Goal: Task Accomplishment & Management: Use online tool/utility

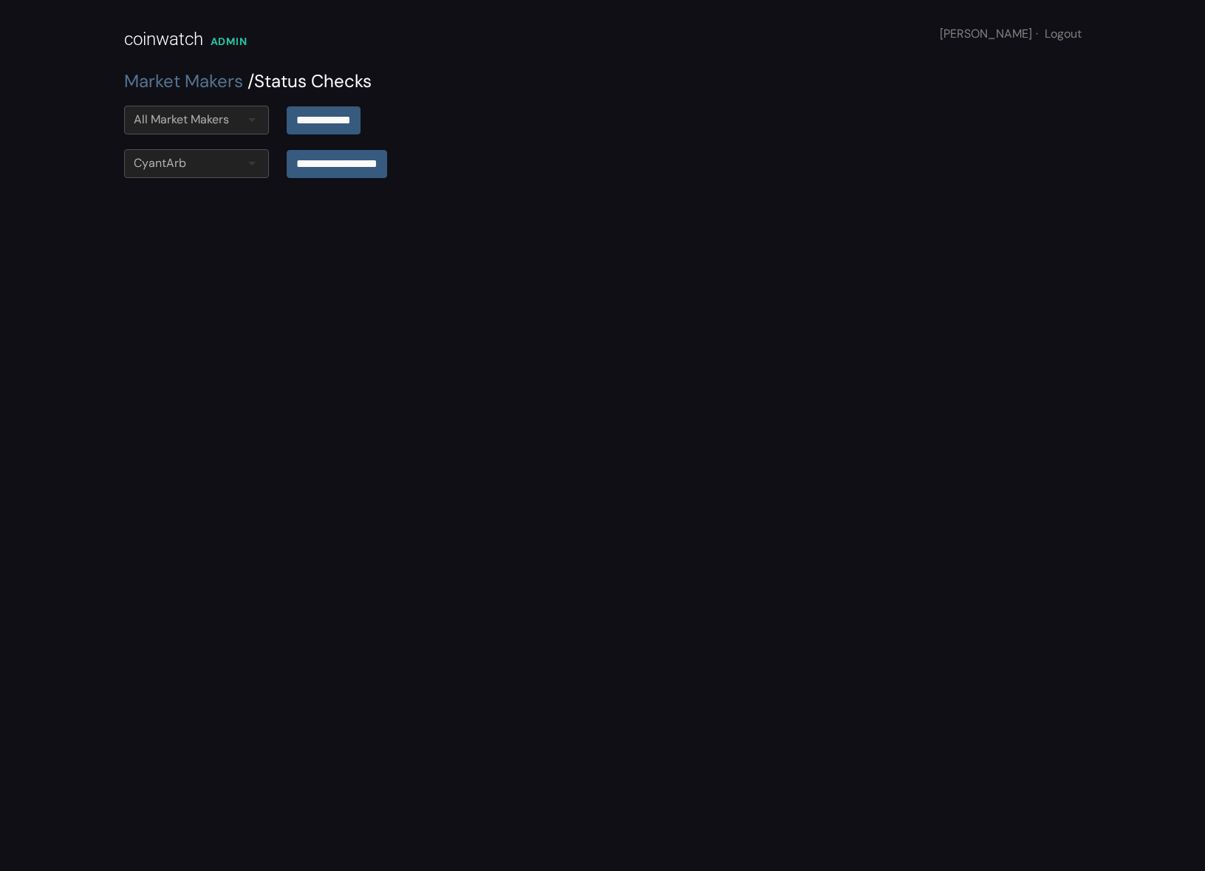
click at [226, 109] on div "All Market Makers" at bounding box center [196, 120] width 145 height 29
type input "****"
click at [327, 115] on input "**********" at bounding box center [324, 120] width 74 height 28
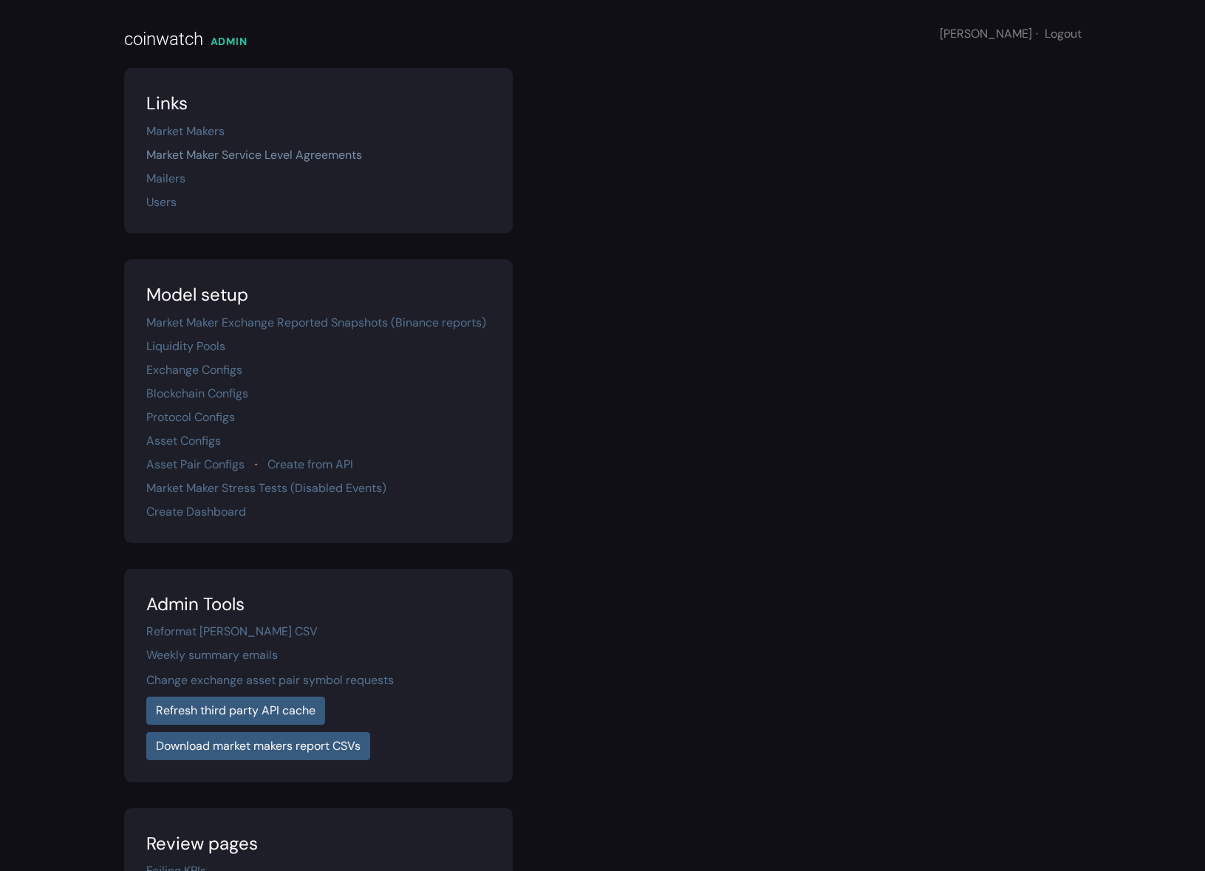
click at [272, 157] on link "Market Maker Service Level Agreements" at bounding box center [254, 155] width 216 height 16
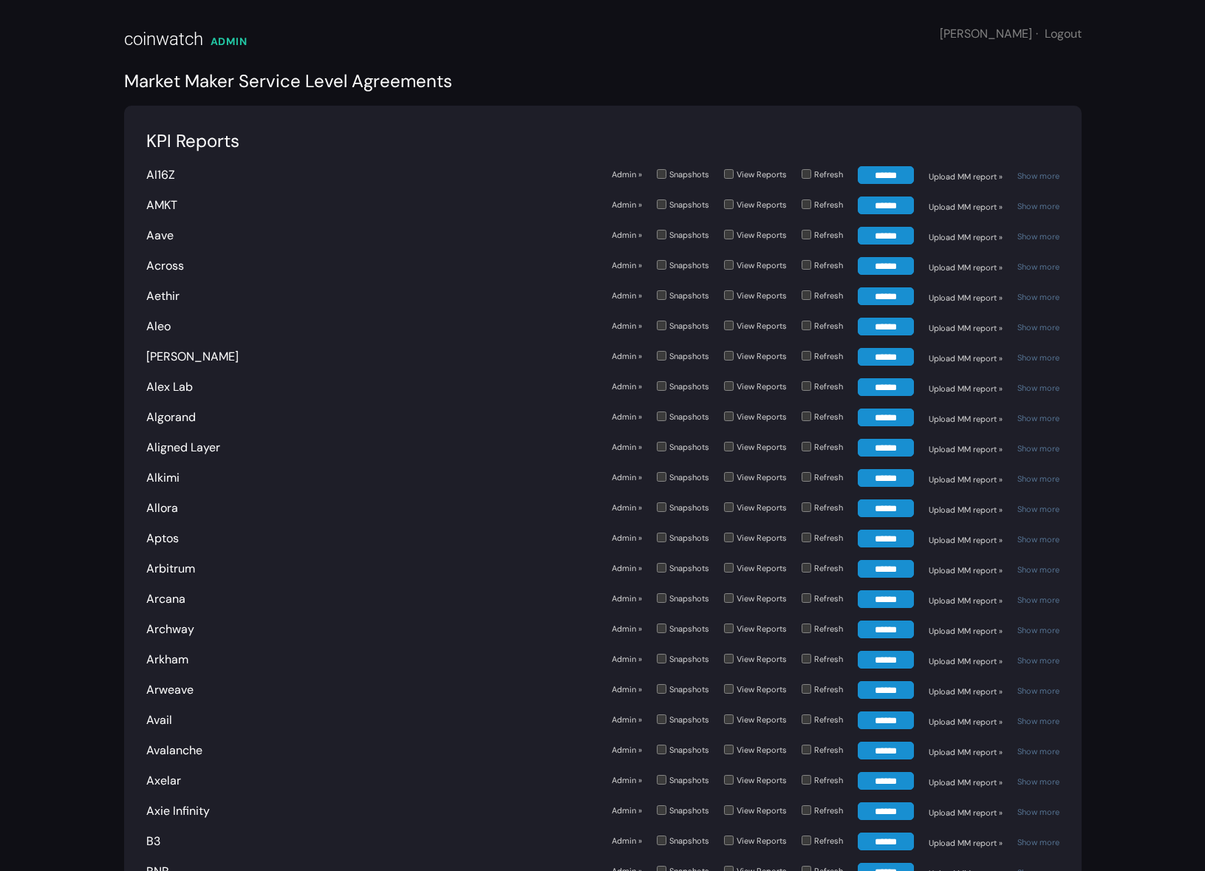
scroll to position [1534, 0]
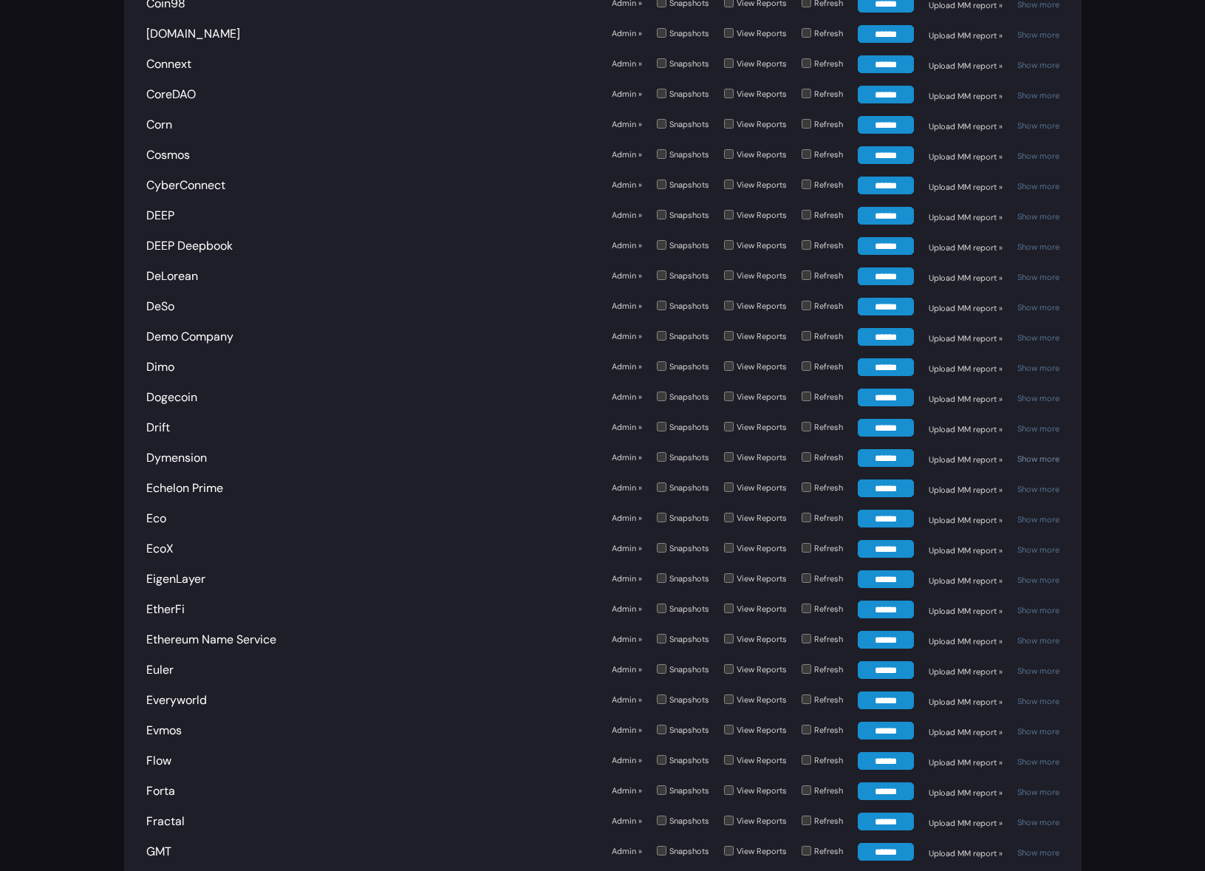
click at [1048, 454] on link "Show more" at bounding box center [1038, 459] width 42 height 10
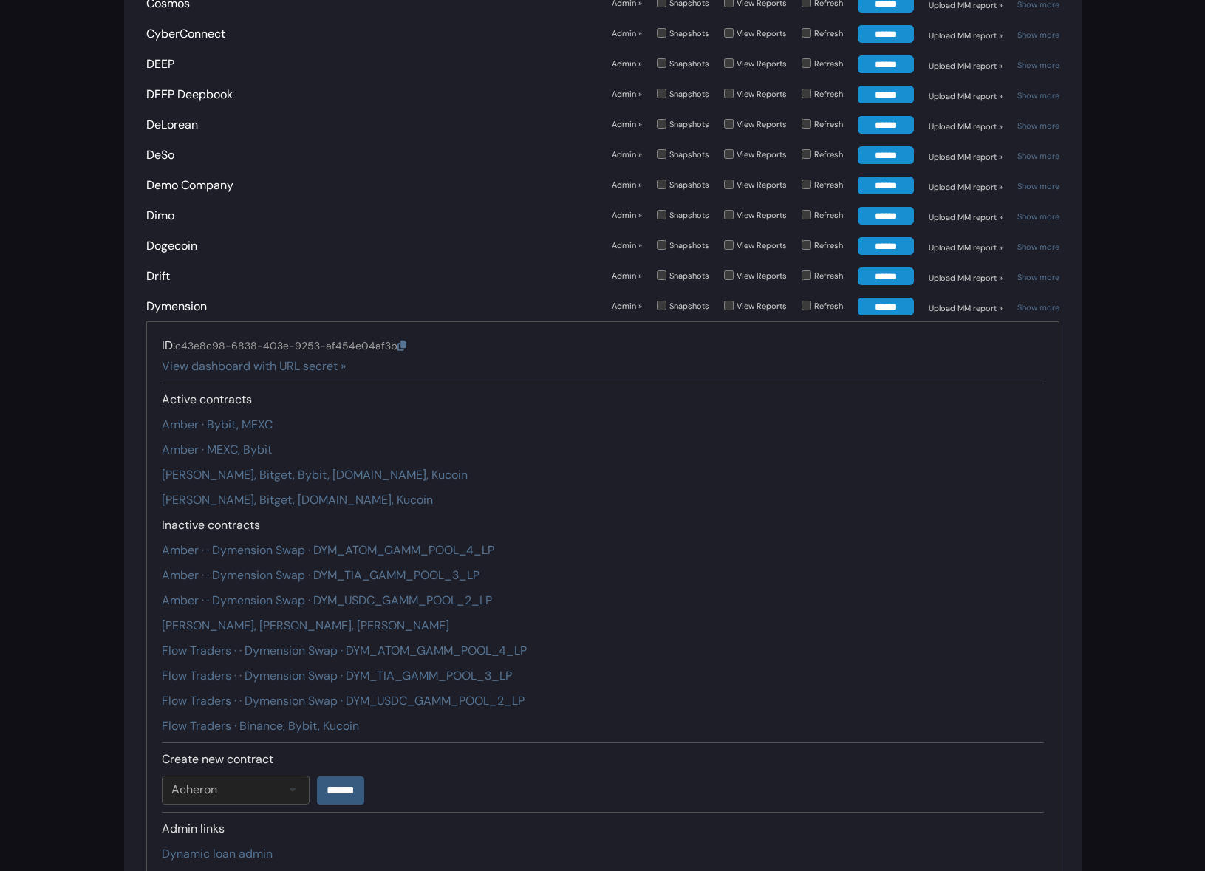
scroll to position [1692, 0]
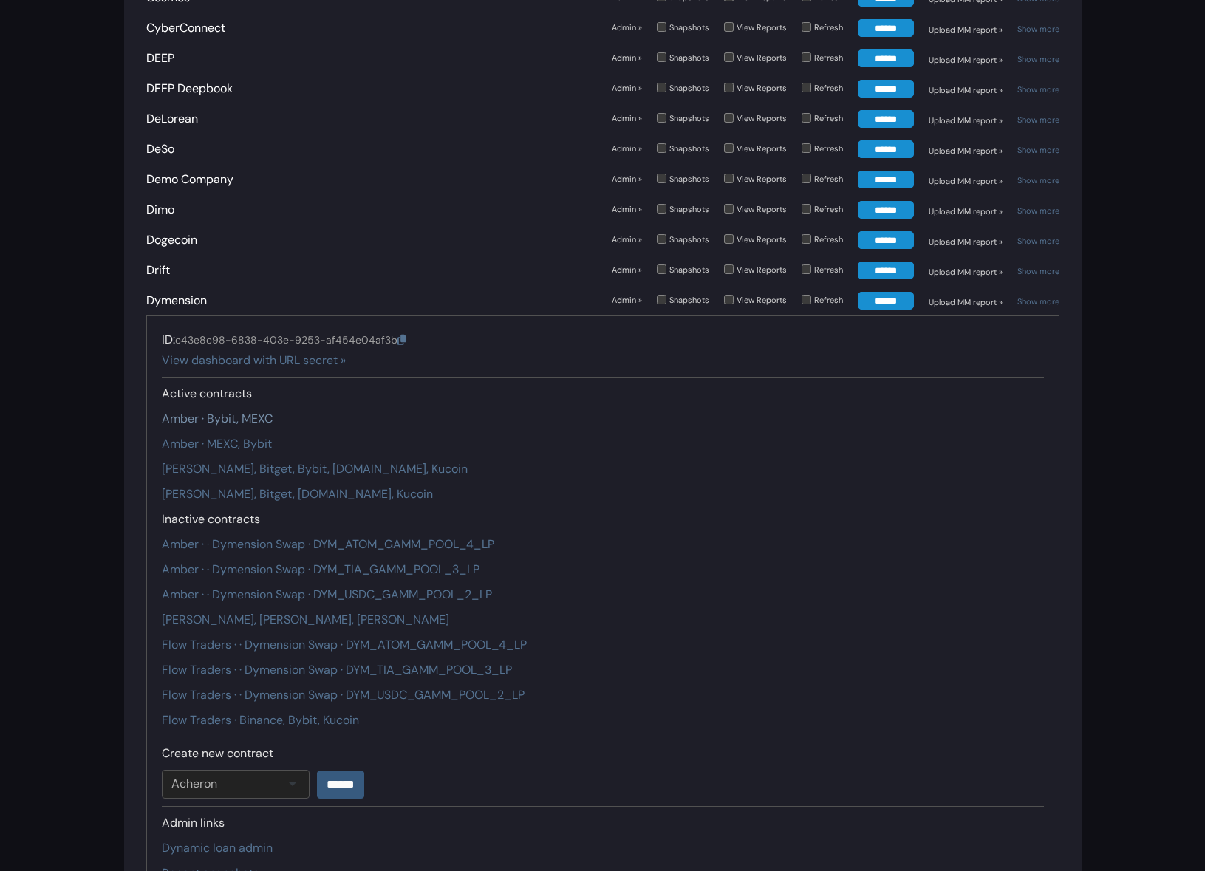
click at [202, 411] on link "Amber · Bybit, MEXC" at bounding box center [217, 419] width 111 height 16
click at [277, 461] on link "CyantArb · Binance, Bitget, Bybit, Gate.io, Kucoin" at bounding box center [315, 469] width 306 height 16
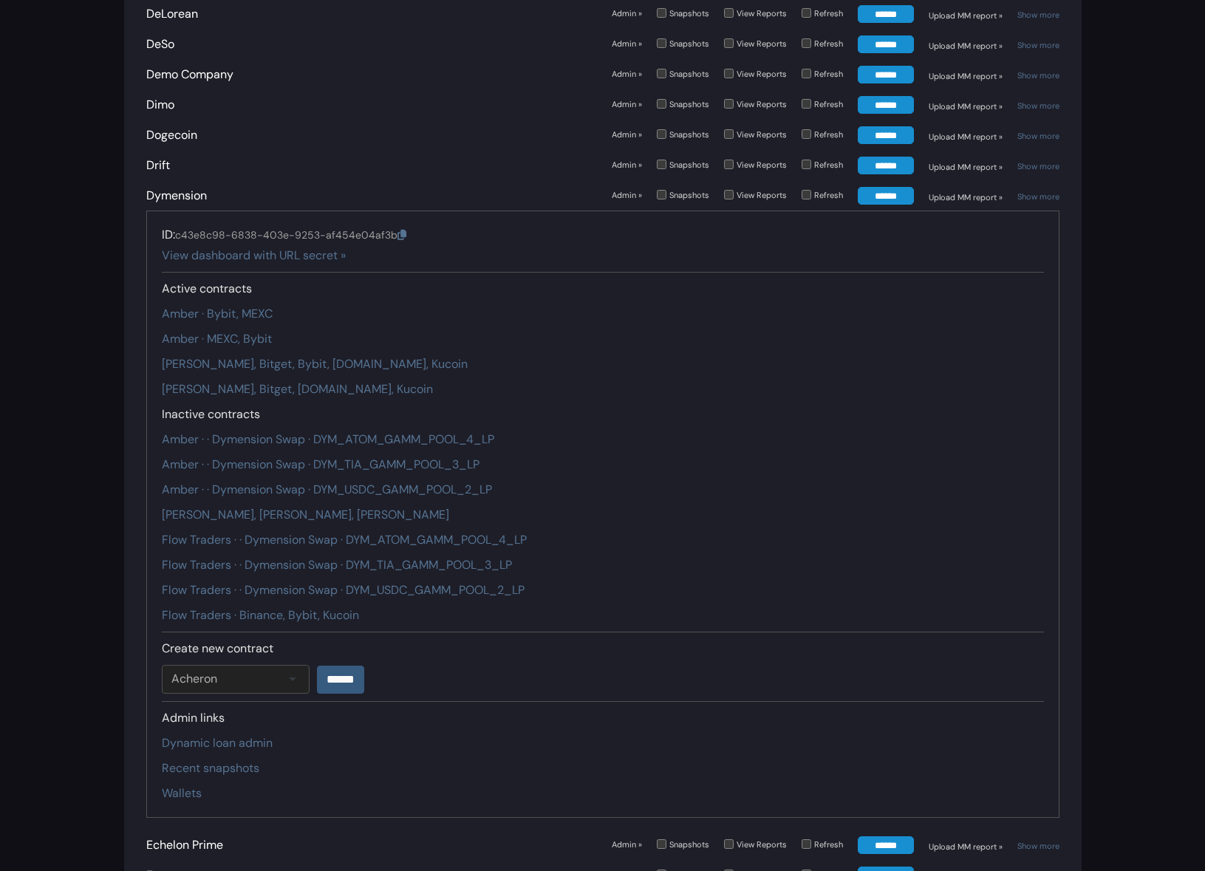
scroll to position [1797, 0]
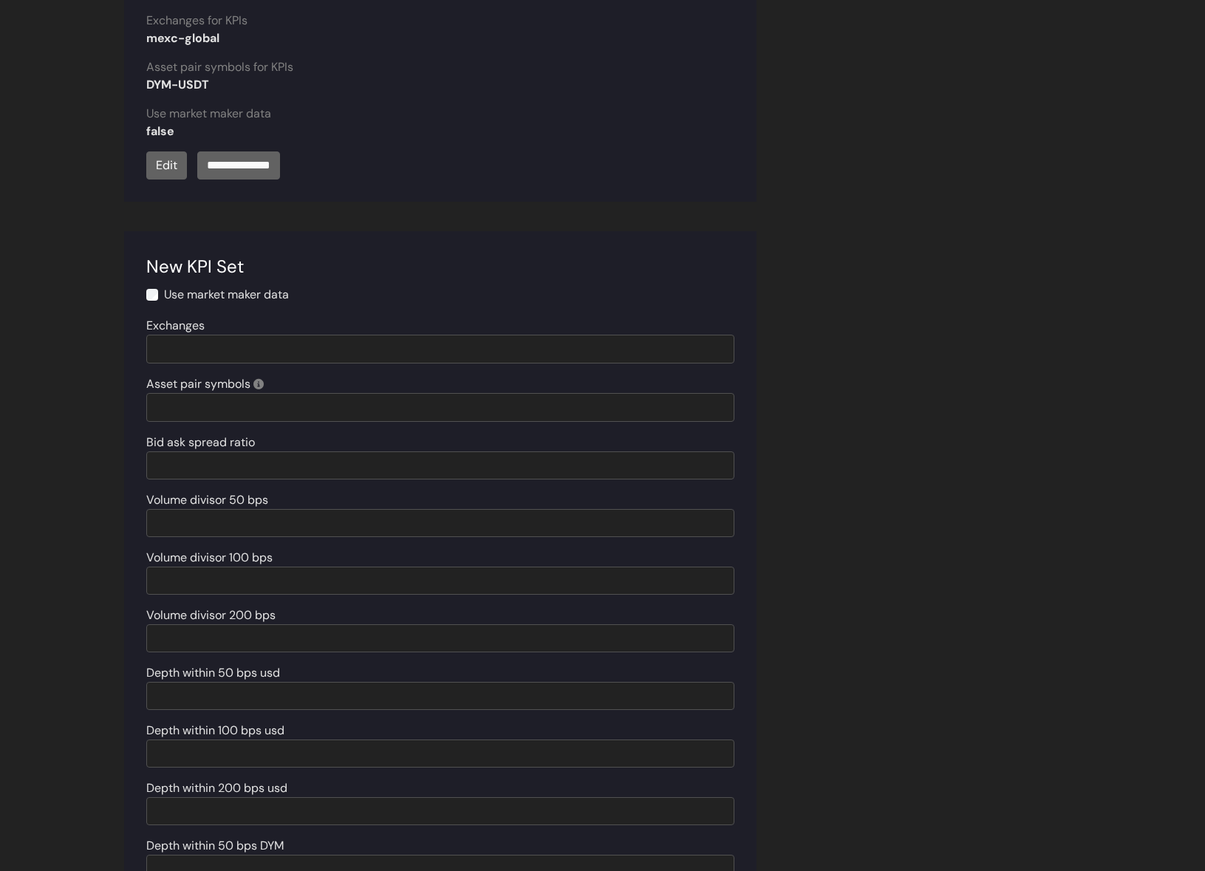
scroll to position [3138, 0]
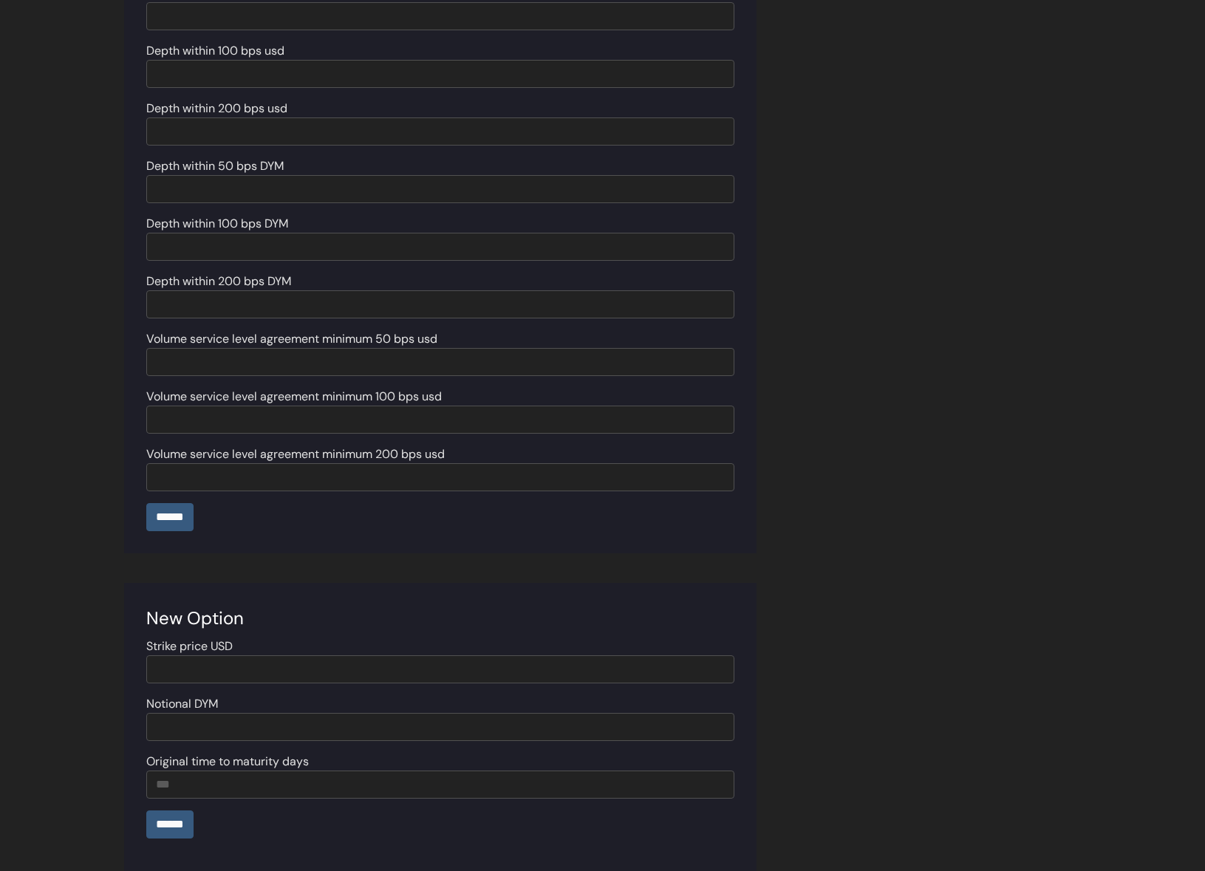
click at [920, 352] on div "New KPI Set Use market maker data Exchanges Asset pair symbols Bid ask spread r…" at bounding box center [602, 53] width 975 height 1002
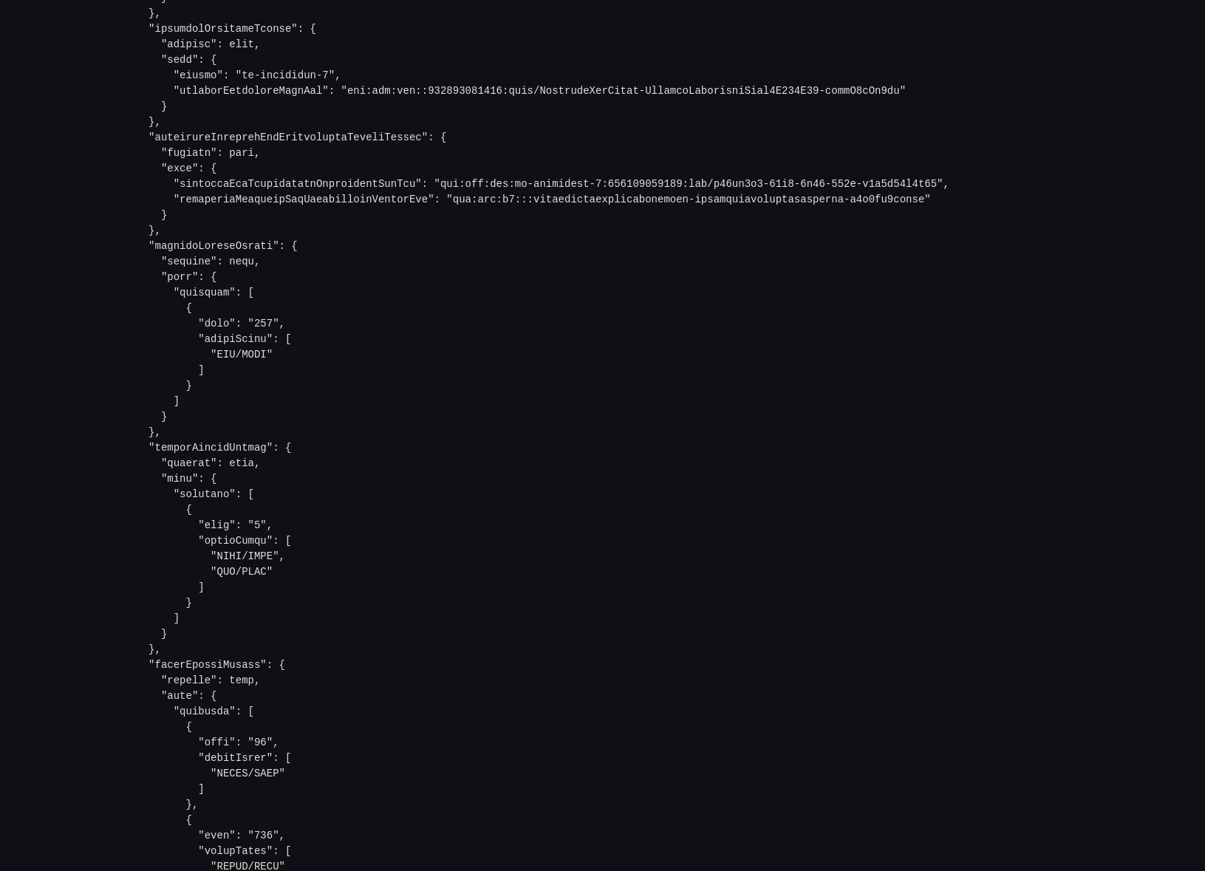
scroll to position [1178, 0]
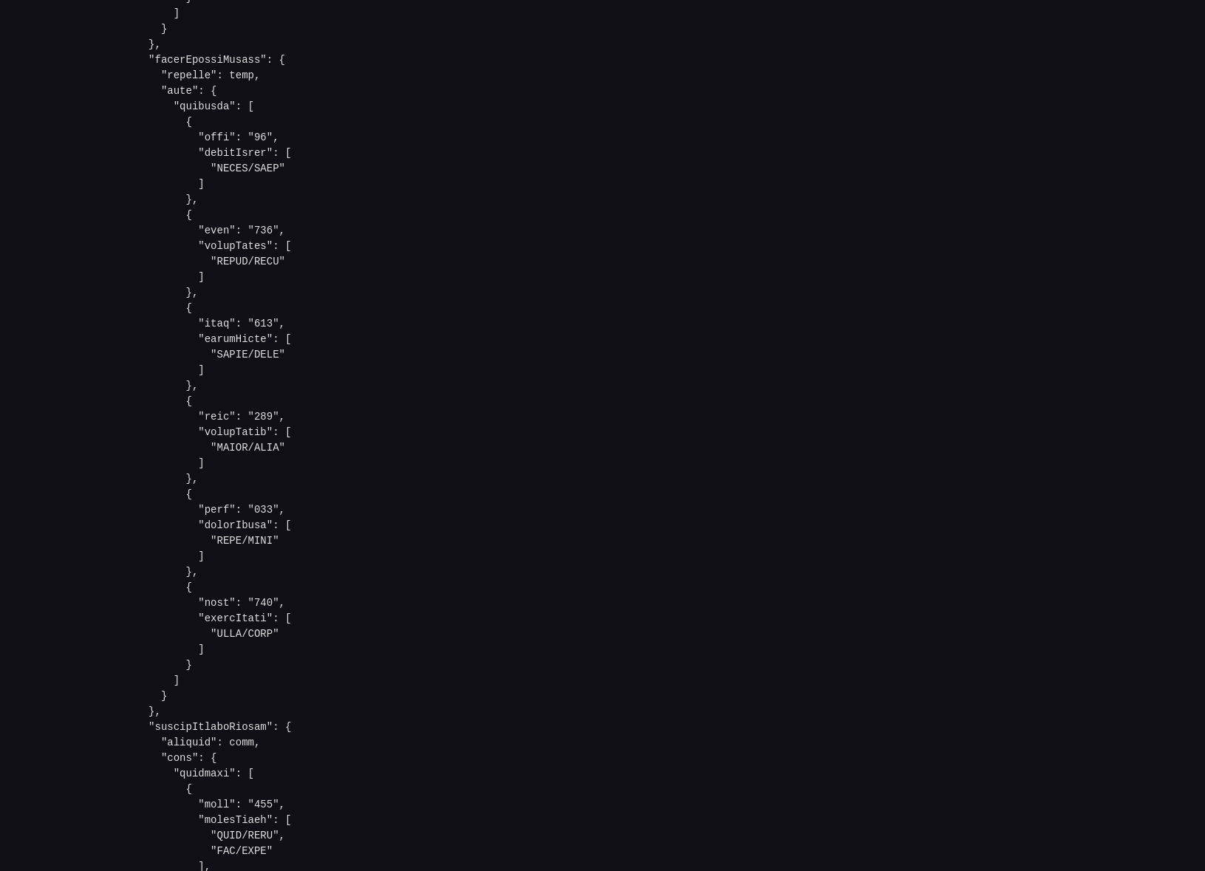
click at [483, 181] on pre at bounding box center [602, 673] width 957 height 3227
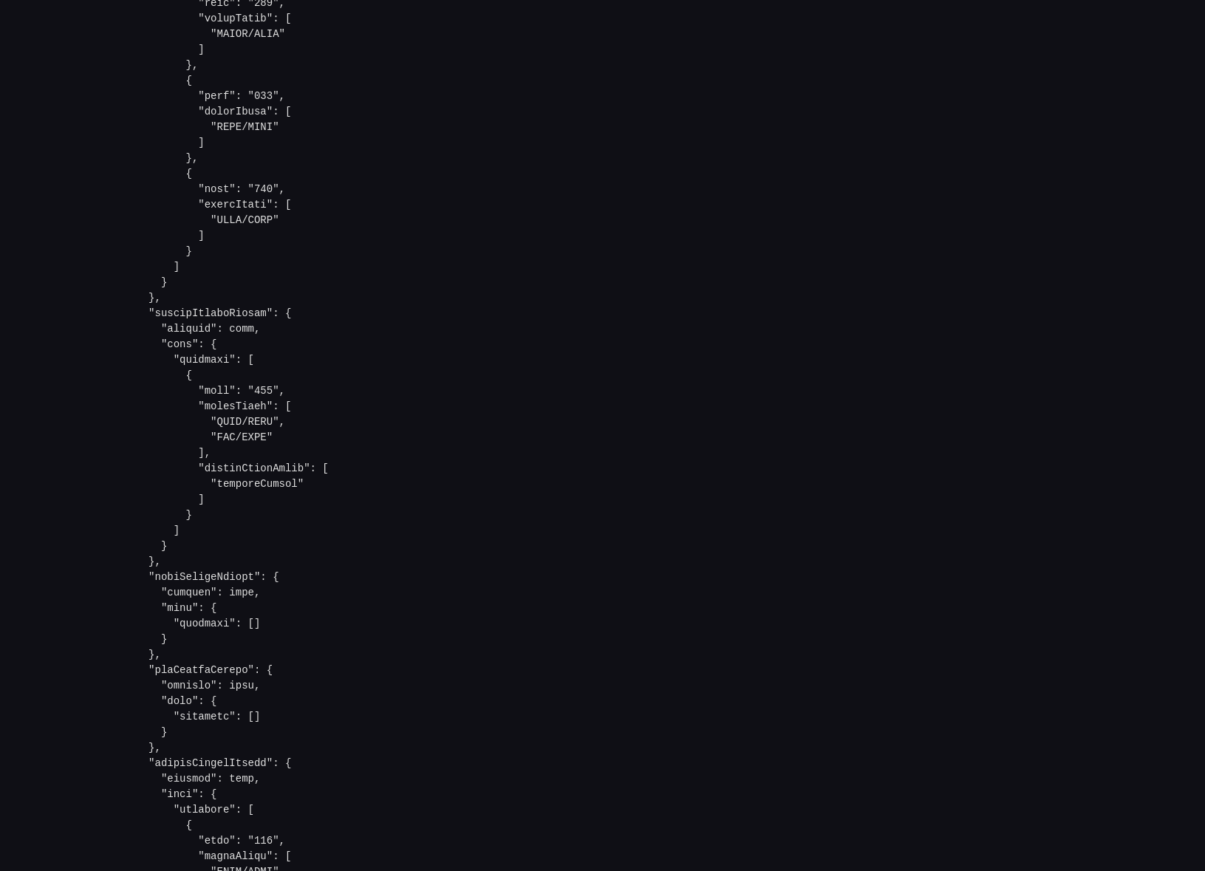
scroll to position [1625, 0]
